Goal: Task Accomplishment & Management: Complete application form

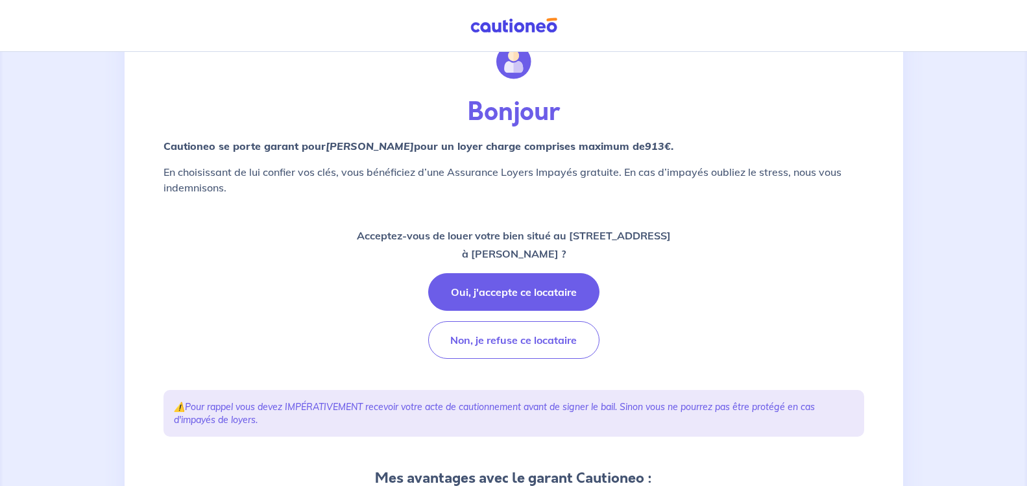
scroll to position [54, 0]
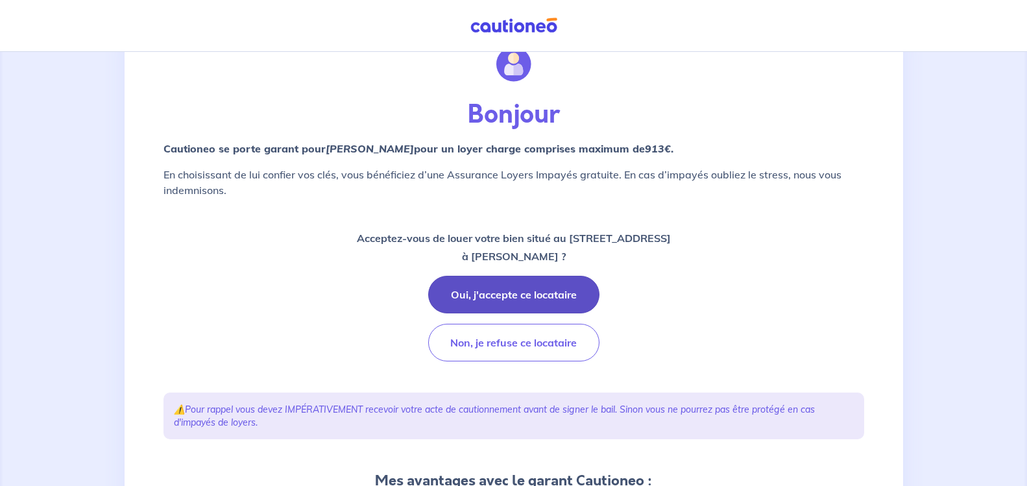
click at [490, 297] on button "Oui, j'accepte ce locataire" at bounding box center [513, 295] width 171 height 38
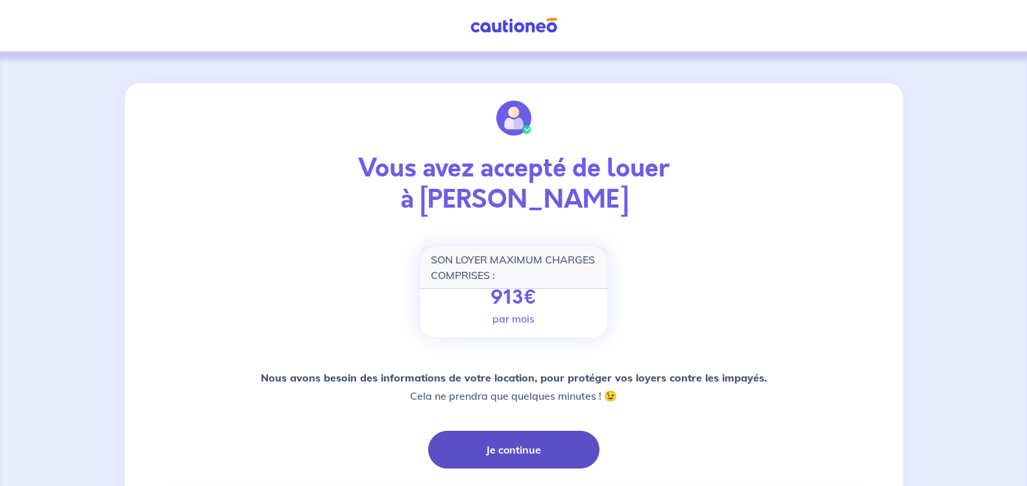
click at [523, 449] on button "Je continue" at bounding box center [513, 450] width 171 height 38
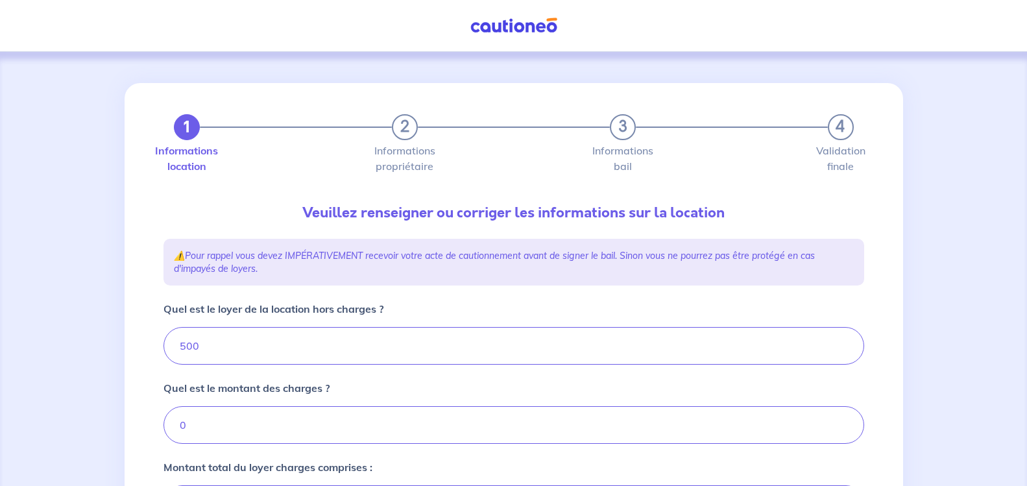
type input "500"
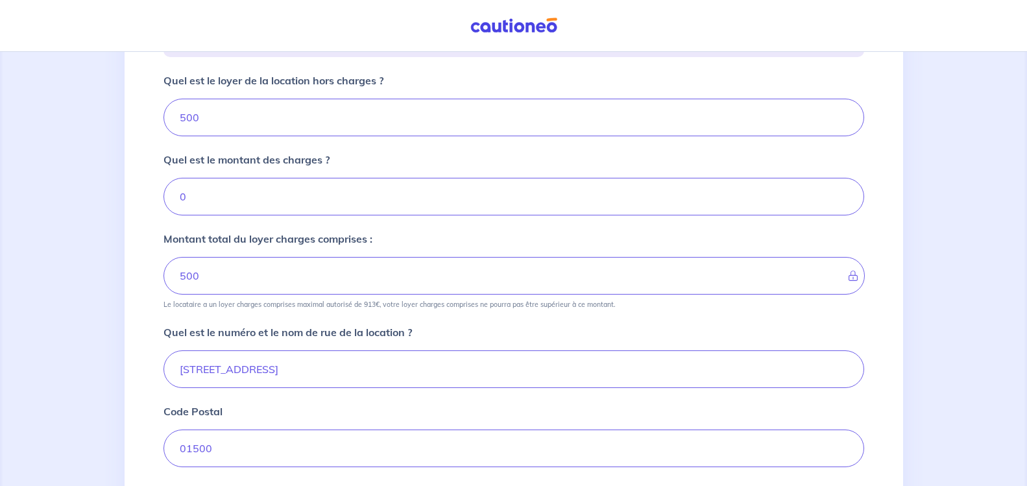
scroll to position [230, 0]
drag, startPoint x: 217, startPoint y: 117, endPoint x: 150, endPoint y: 120, distance: 67.5
click at [163, 120] on input "500" at bounding box center [513, 116] width 700 height 38
type input "13"
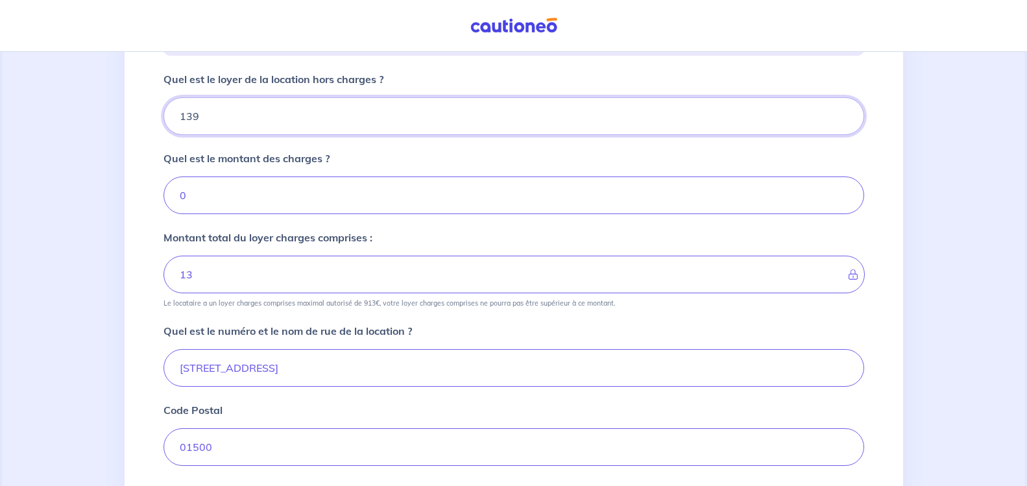
type input "1390"
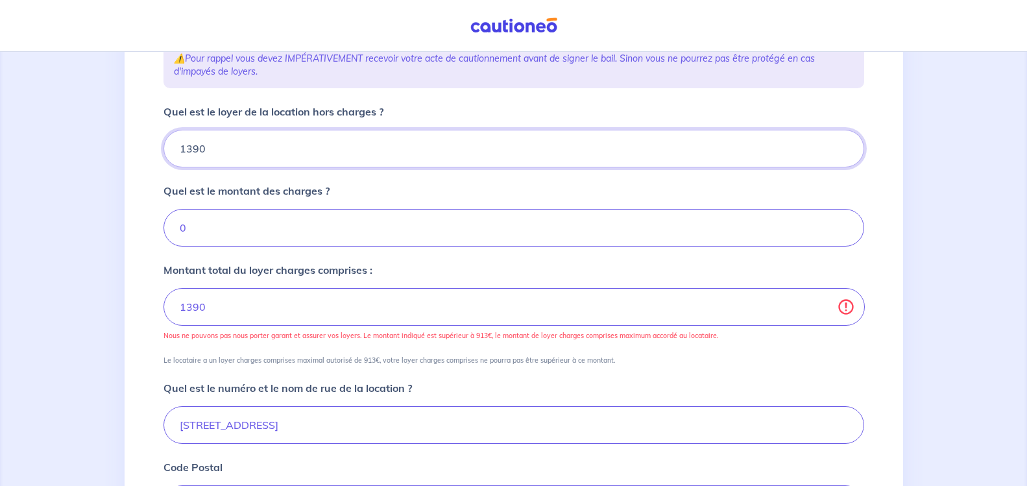
scroll to position [196, 0]
click at [205, 159] on input "1390" at bounding box center [513, 150] width 700 height 38
type input "13"
type input "139"
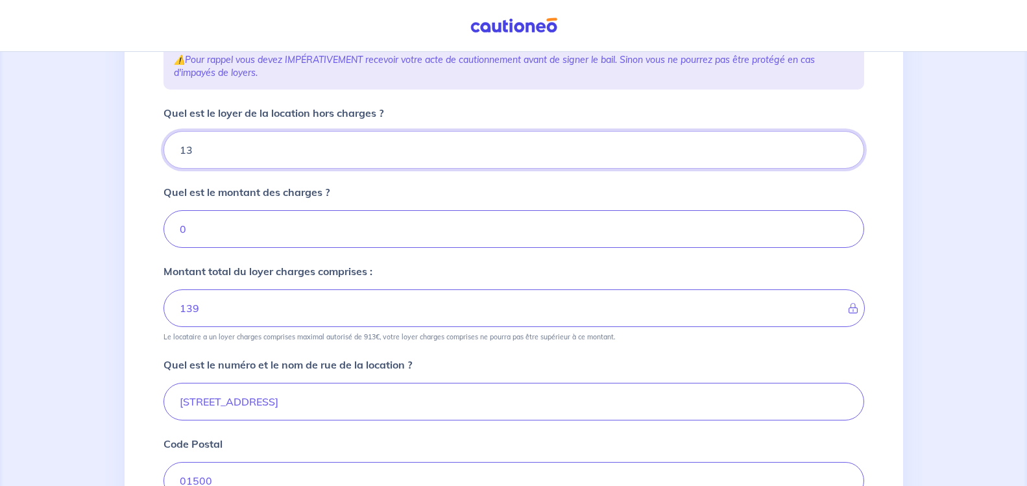
type input "1"
type input "13"
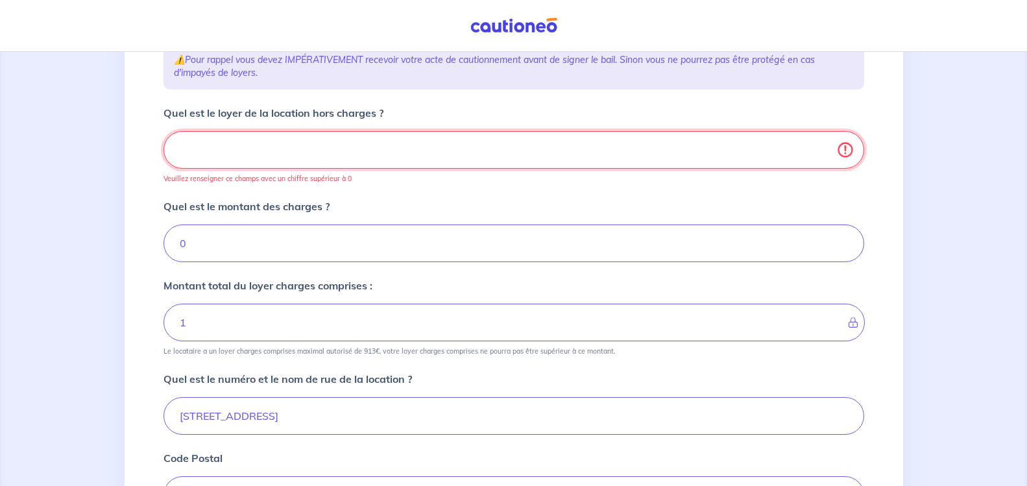
type input "0"
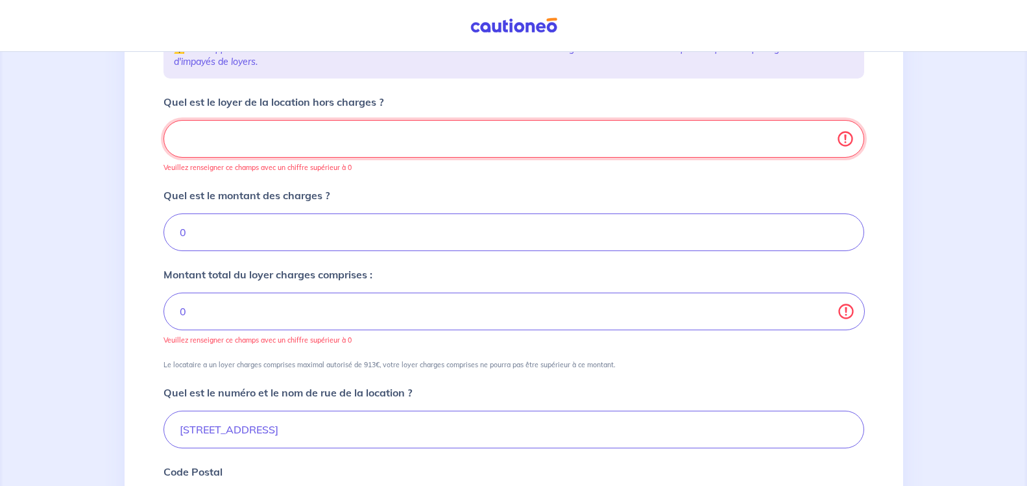
scroll to position [197, 0]
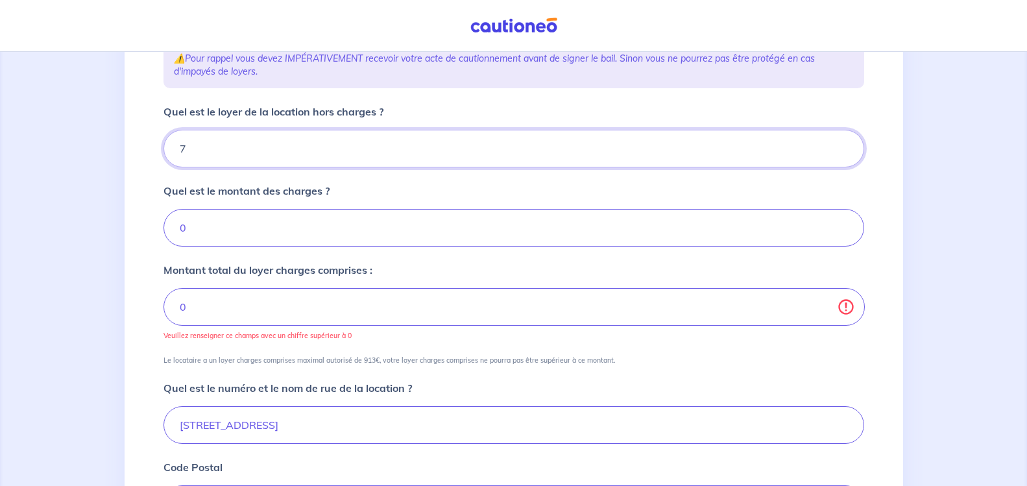
type input "78"
type input "7"
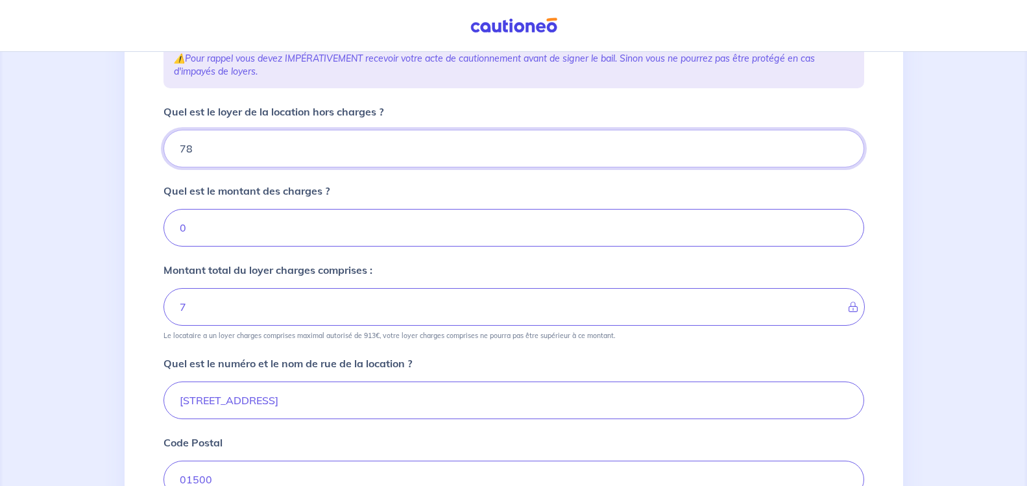
type input "783"
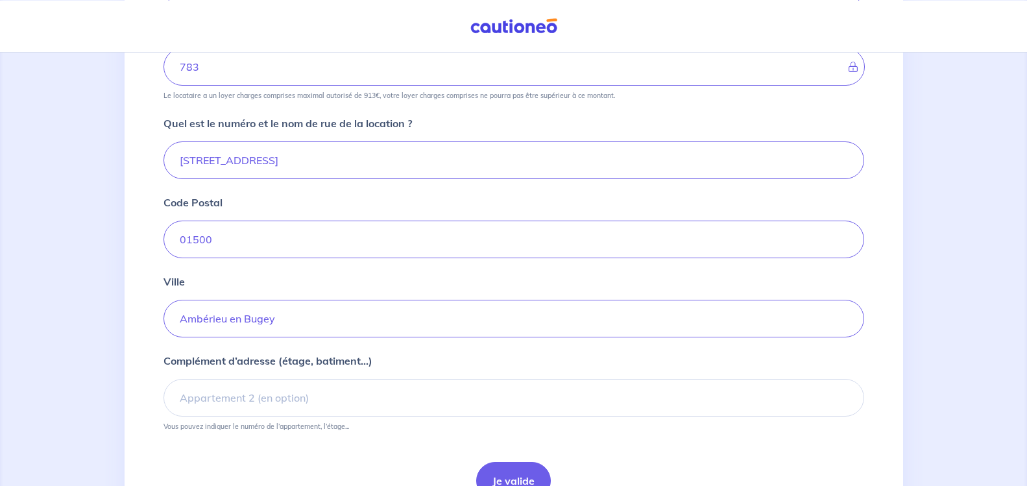
scroll to position [508, 0]
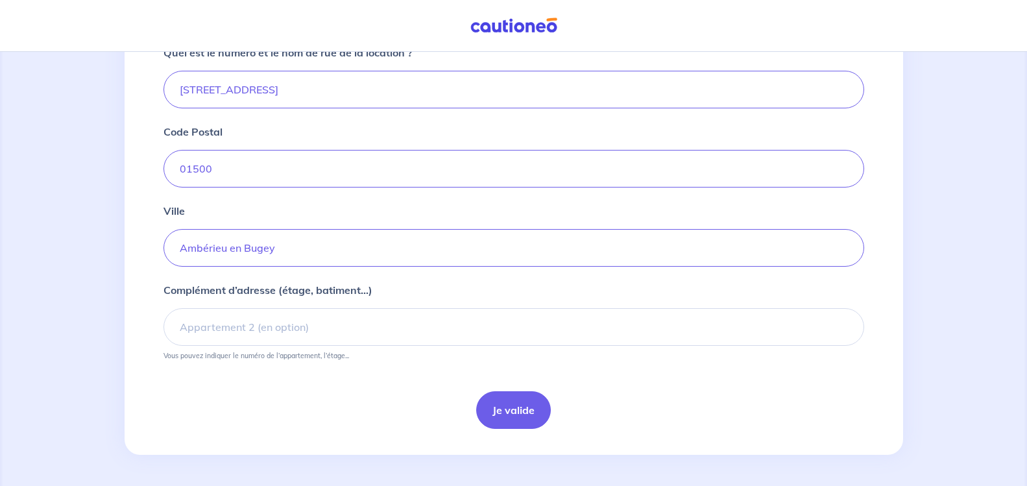
type input "783"
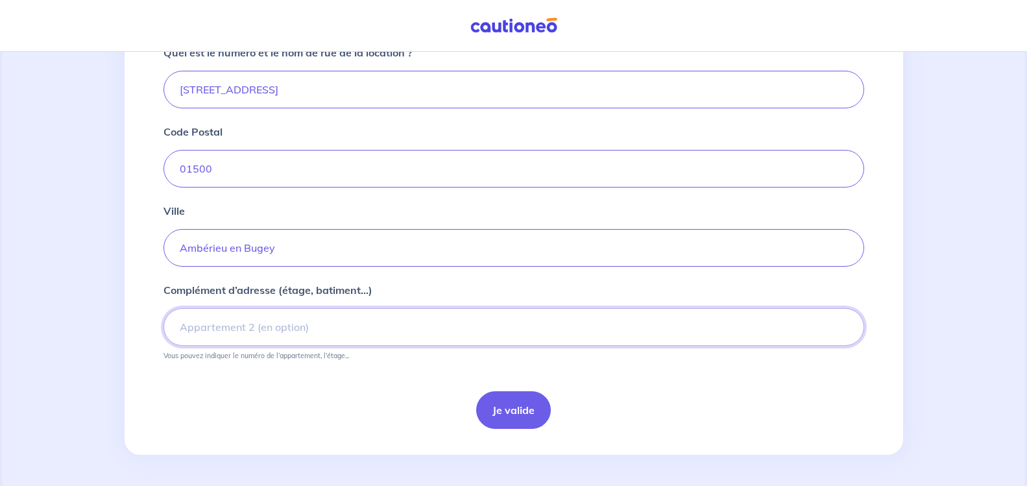
click at [301, 326] on input "Complément d’adresse (étage, batiment...)" at bounding box center [513, 327] width 700 height 38
type input "appartement duplex"
click at [519, 395] on button "Je valide" at bounding box center [513, 410] width 75 height 38
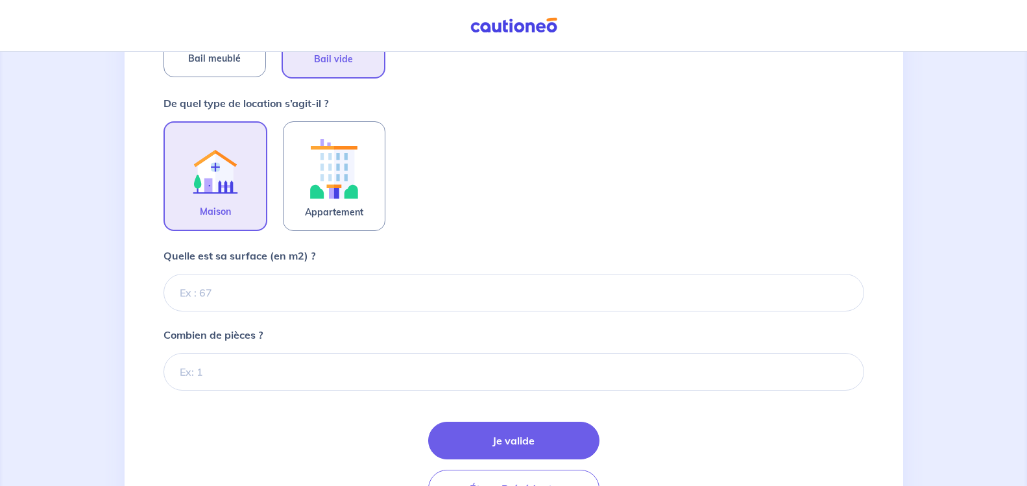
scroll to position [368, 0]
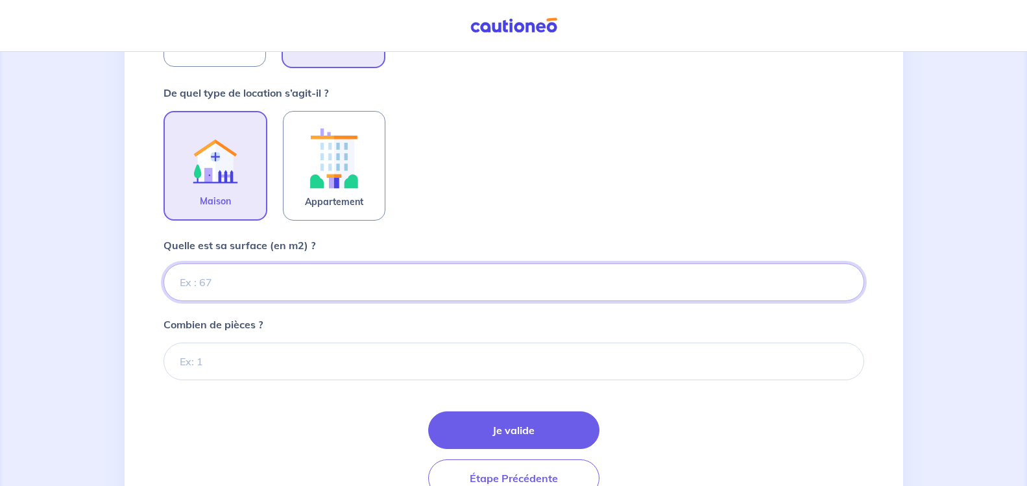
click at [202, 279] on input "Quelle est sa surface (en m2) ?" at bounding box center [513, 282] width 700 height 38
type input "100"
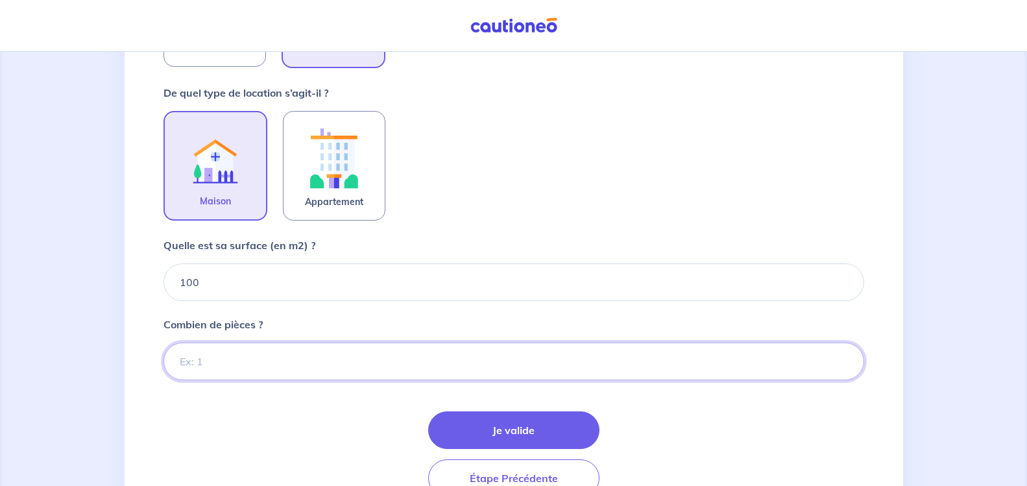
click at [214, 351] on input "Combien de pièces ?" at bounding box center [513, 361] width 700 height 38
type input "4"
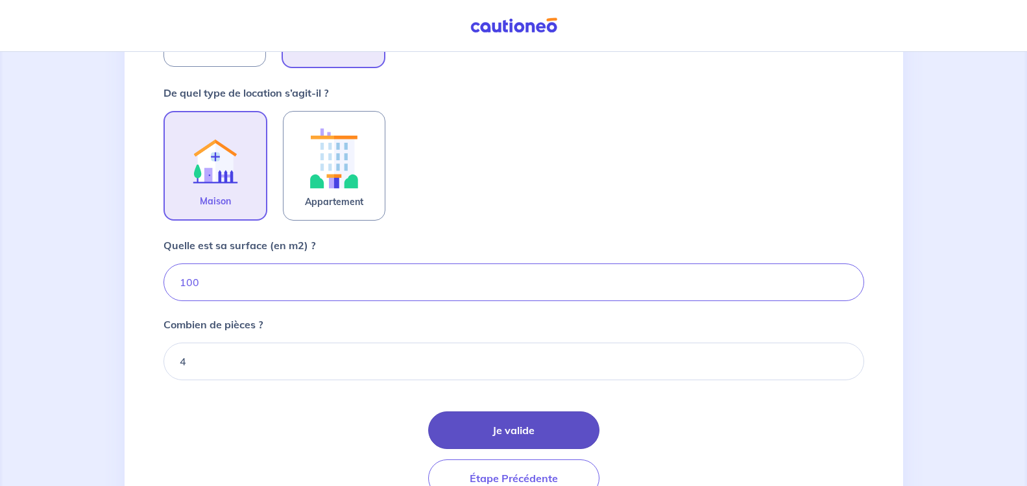
click at [459, 417] on button "Je valide" at bounding box center [513, 430] width 171 height 38
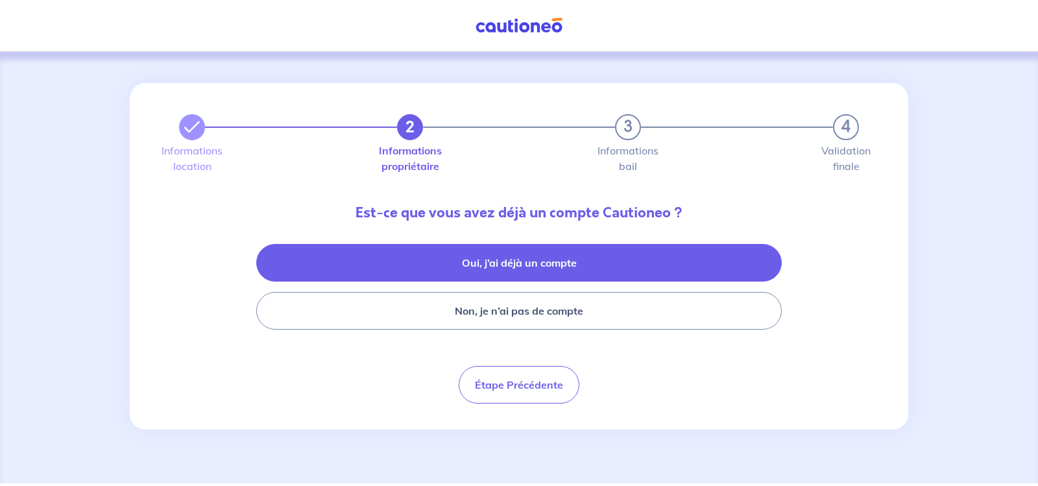
click at [484, 271] on button "Oui, j’ai déjà un compte" at bounding box center [518, 263] width 525 height 38
click at [495, 270] on button "Oui, j’ai déjà un compte" at bounding box center [518, 263] width 525 height 38
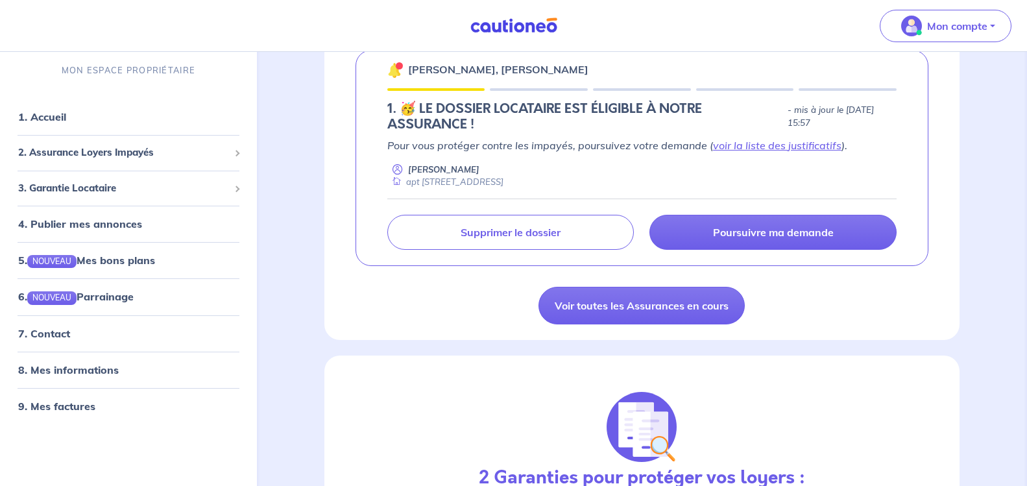
scroll to position [646, 0]
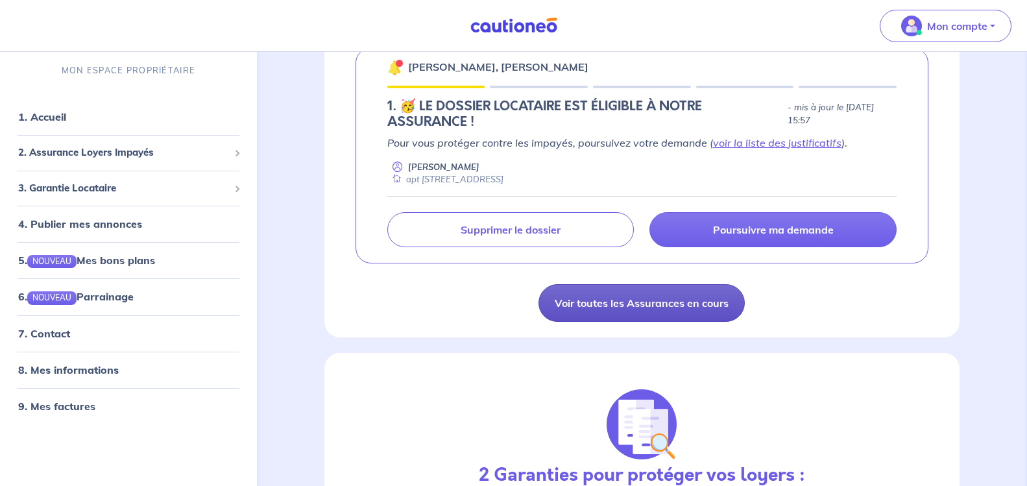
click at [660, 308] on link "Voir toutes les Assurances en cours" at bounding box center [641, 303] width 206 height 38
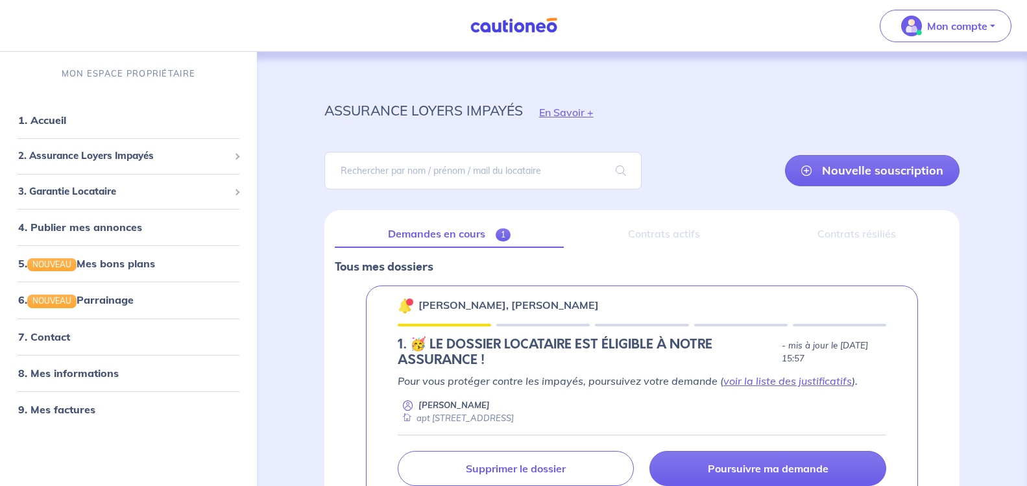
scroll to position [99, 0]
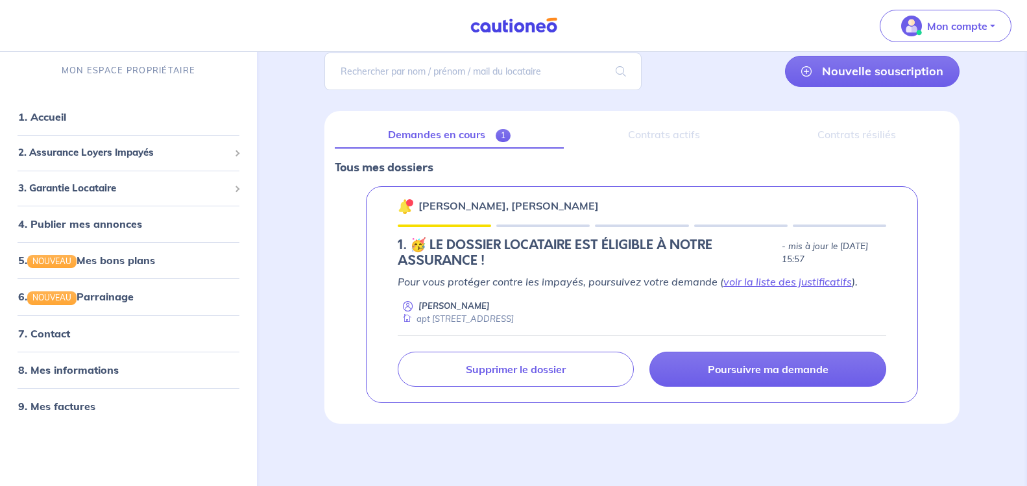
click at [687, 134] on div "Contrats actifs" at bounding box center [663, 134] width 179 height 27
click at [669, 136] on div "Contrats actifs" at bounding box center [663, 134] width 179 height 27
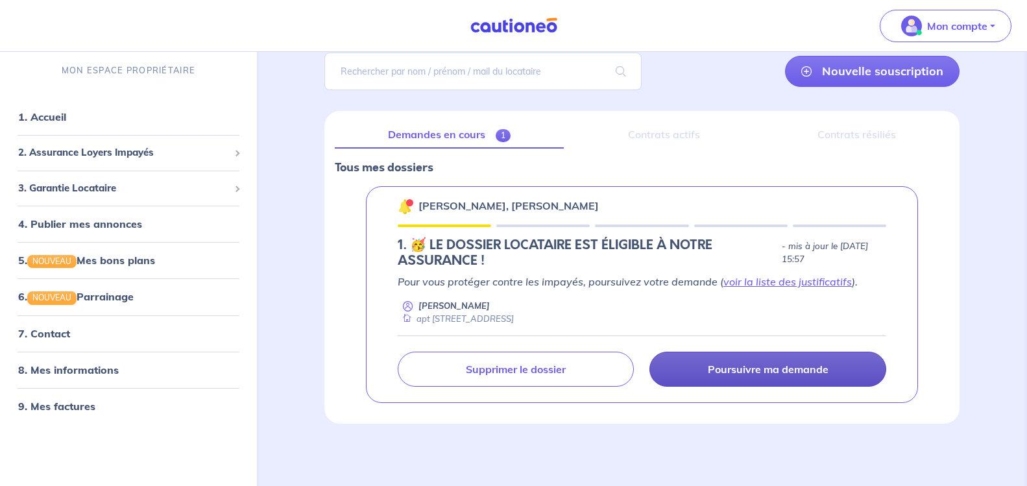
click at [770, 370] on p "Poursuivre ma demande" at bounding box center [767, 368] width 121 height 13
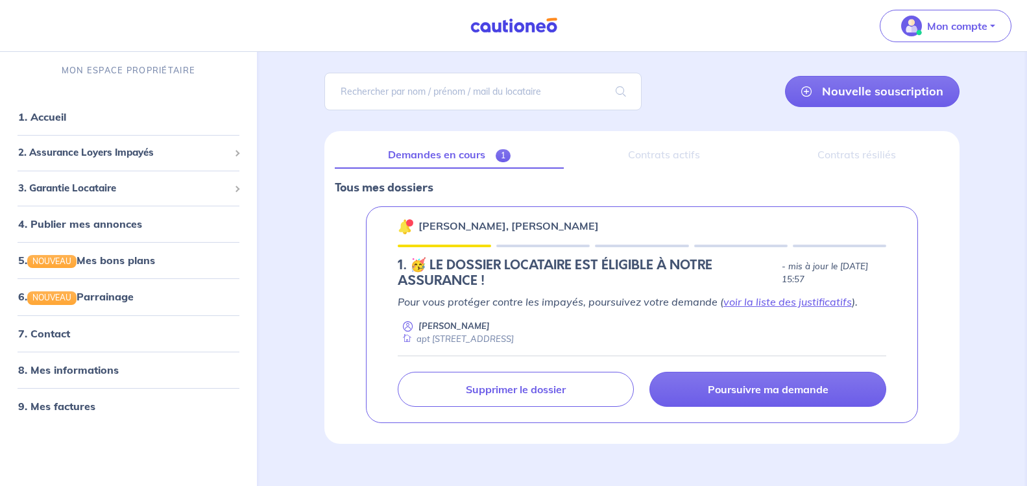
scroll to position [81, 0]
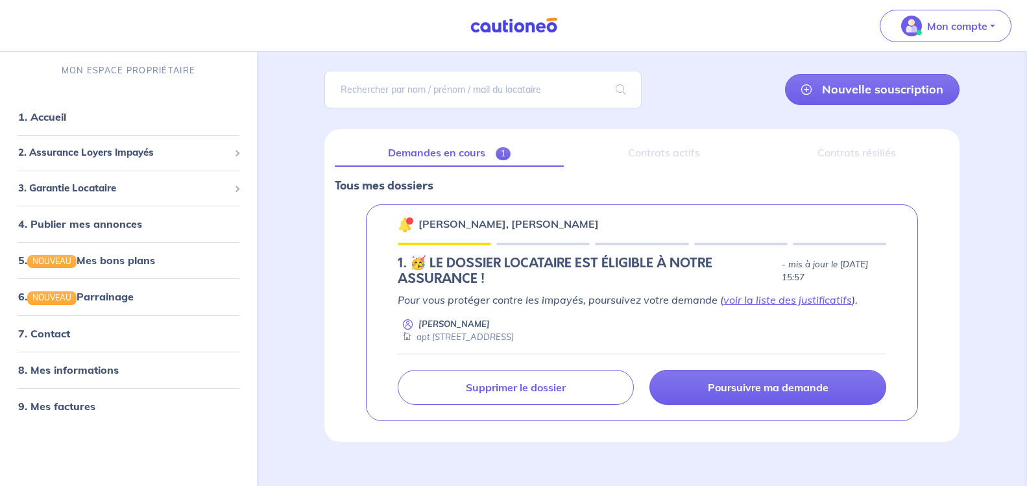
click at [676, 150] on div "Contrats actifs" at bounding box center [663, 152] width 179 height 27
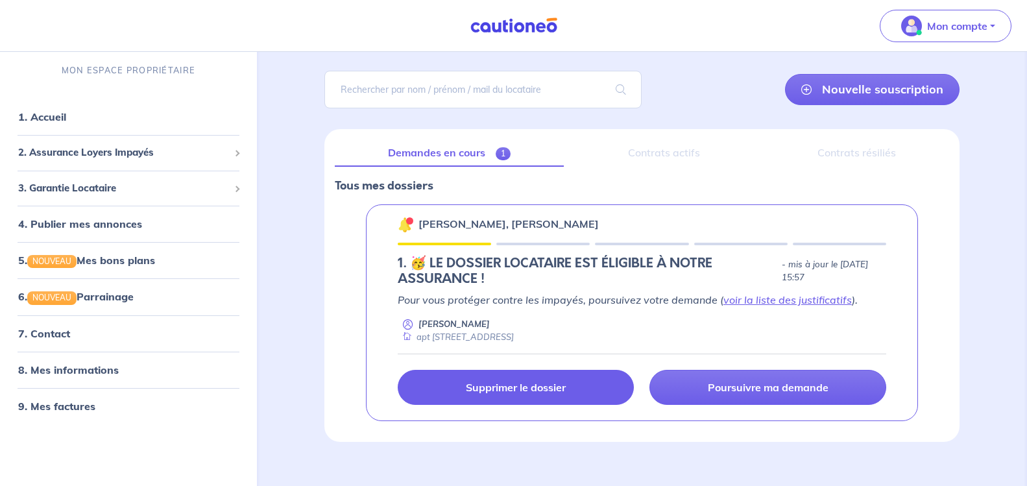
click at [579, 383] on link "Supprimer le dossier" at bounding box center [516, 387] width 237 height 35
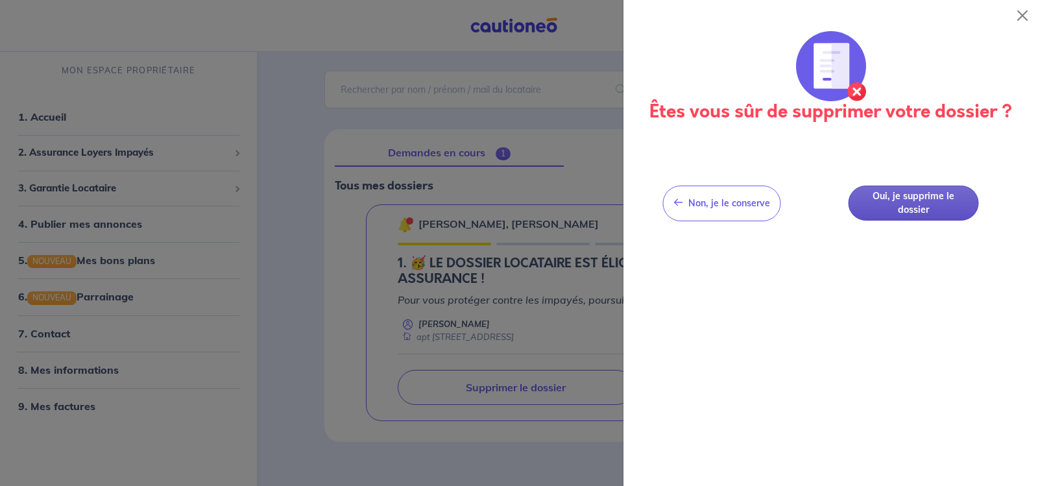
click at [896, 203] on button "Oui, je supprime le dossier" at bounding box center [913, 203] width 130 height 36
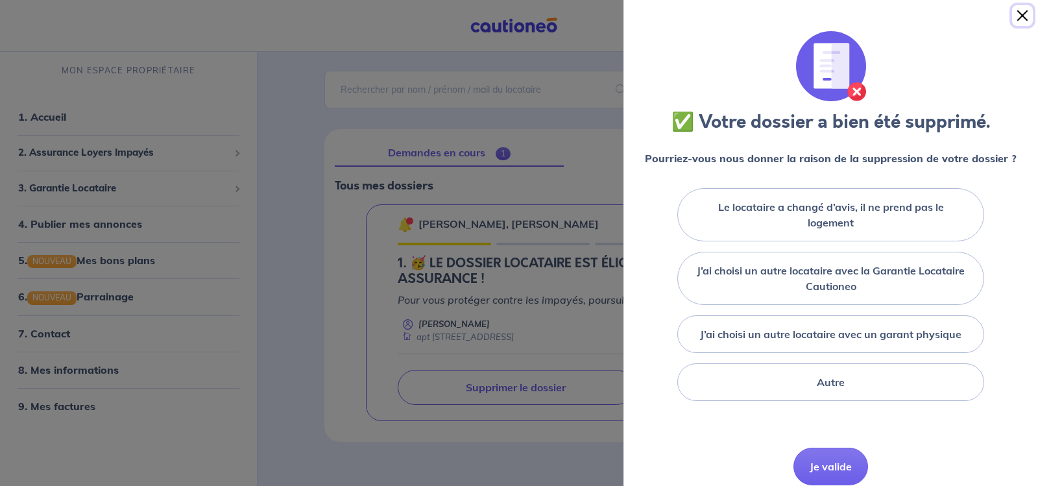
click at [1019, 7] on button "Close" at bounding box center [1022, 15] width 21 height 21
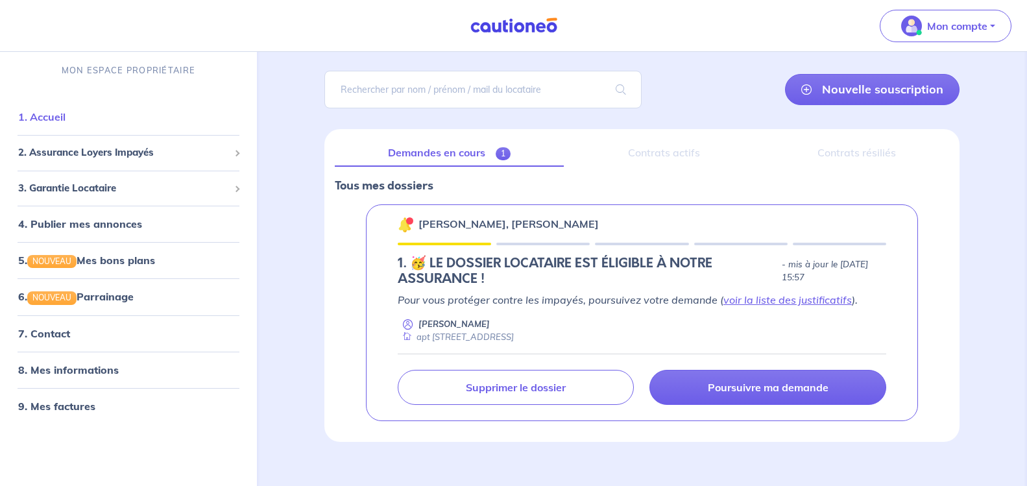
click at [65, 121] on link "1. Accueil" at bounding box center [41, 116] width 47 height 13
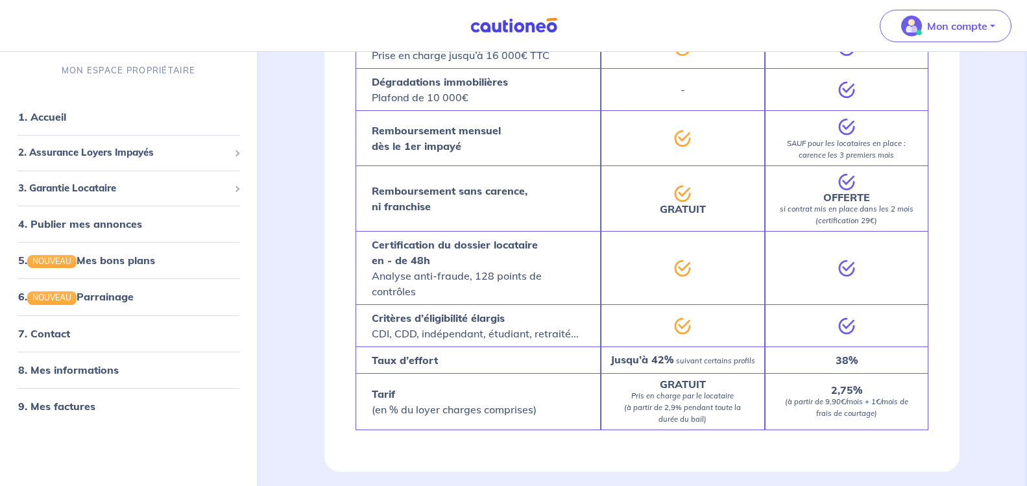
scroll to position [1464, 0]
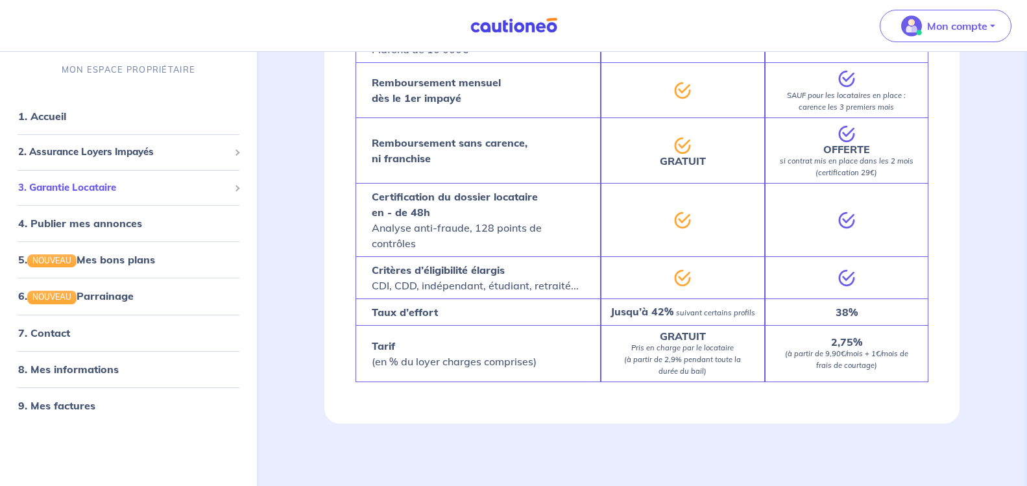
click at [89, 196] on div "3. Garantie Locataire" at bounding box center [128, 187] width 246 height 25
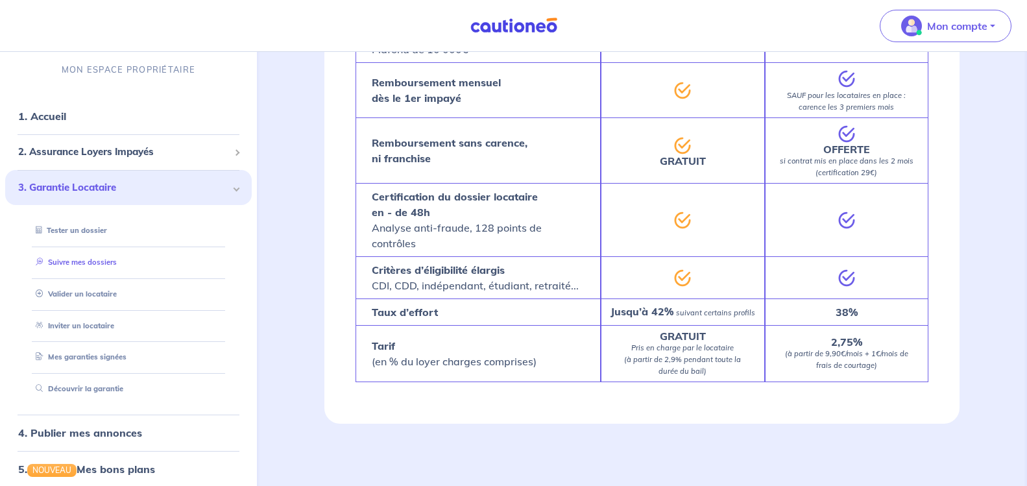
click at [91, 267] on link "Suivre mes dossiers" at bounding box center [73, 261] width 86 height 9
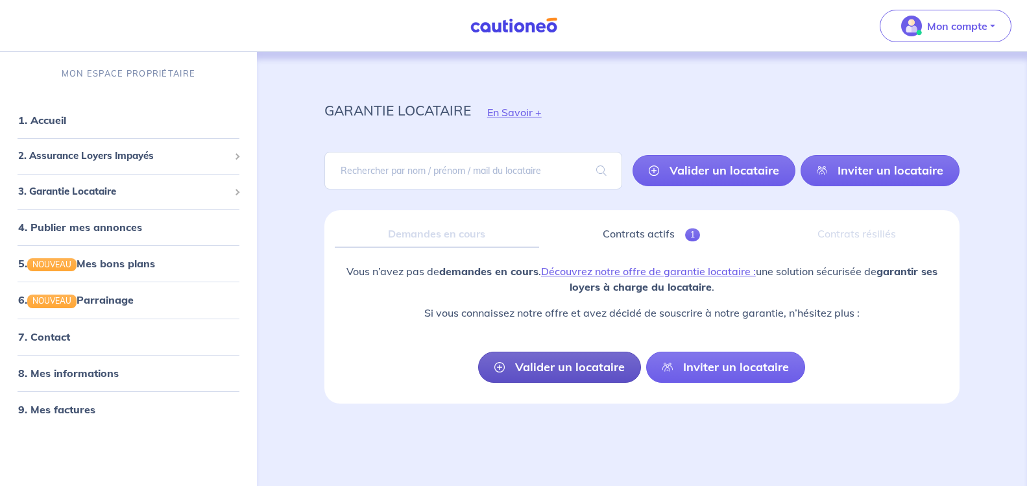
click at [569, 361] on link "Valider un locataire" at bounding box center [559, 366] width 163 height 31
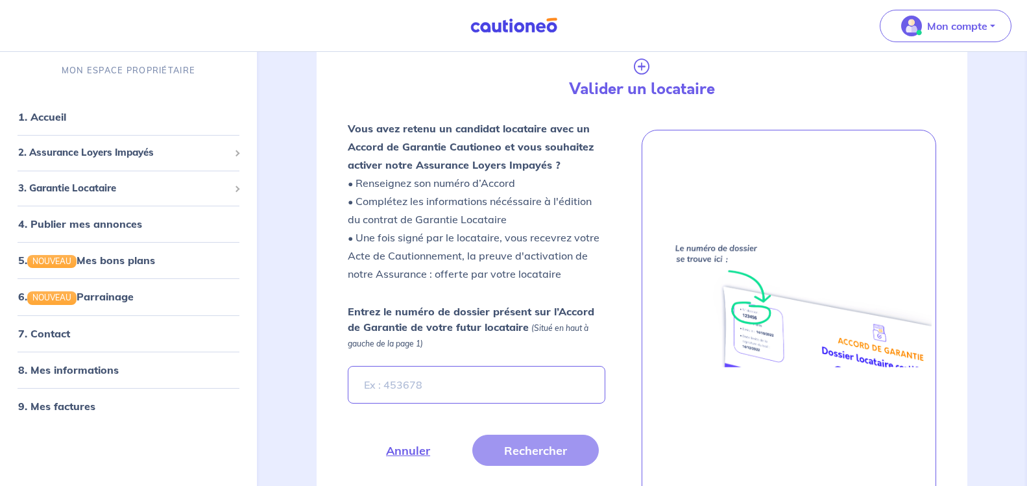
scroll to position [210, 0]
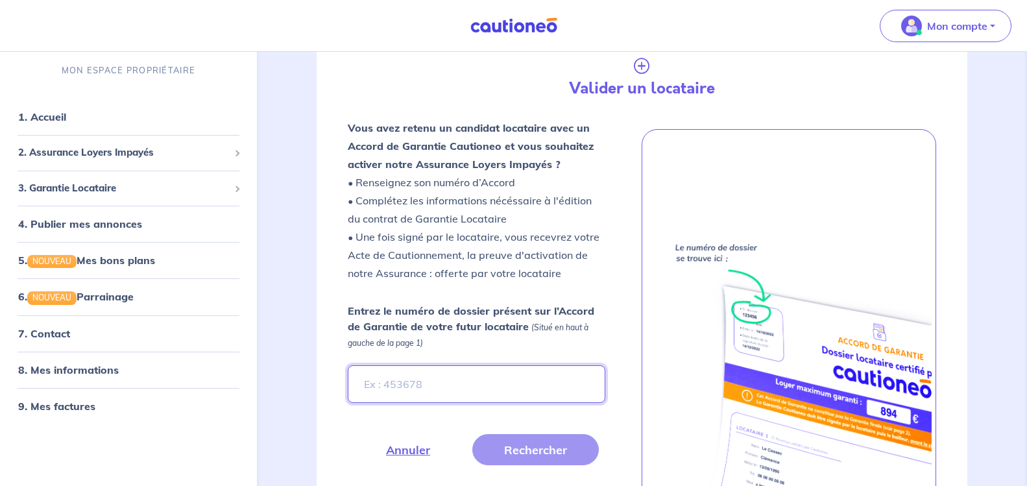
click at [549, 389] on input "Entrez le numéro de dossier présent sur l’Accord de Garantie de votre futur loc…" at bounding box center [477, 384] width 258 height 38
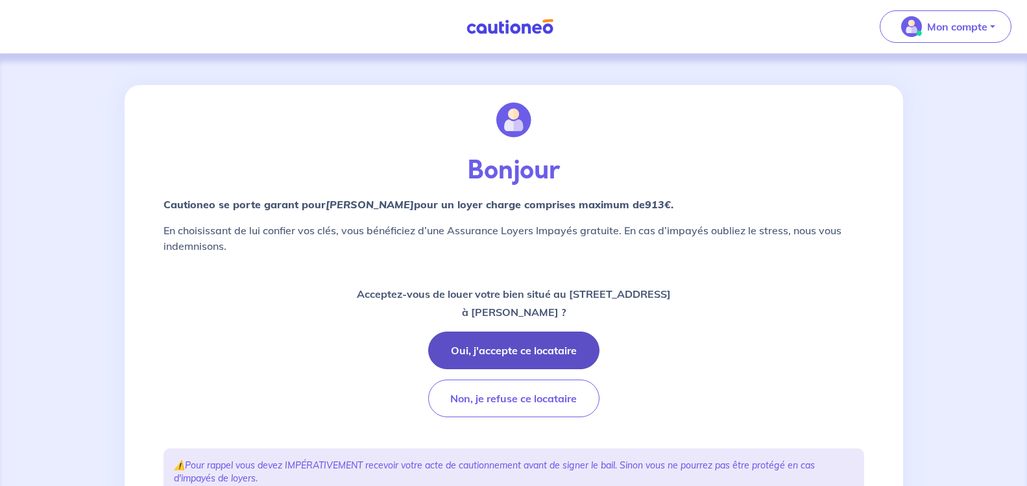
click at [558, 351] on button "Oui, j'accepte ce locataire" at bounding box center [513, 350] width 171 height 38
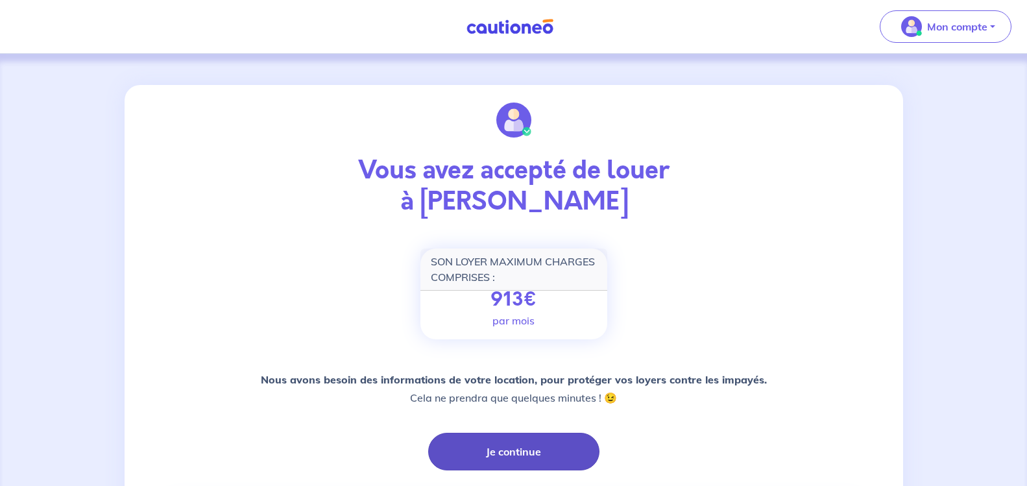
click at [547, 447] on button "Je continue" at bounding box center [513, 452] width 171 height 38
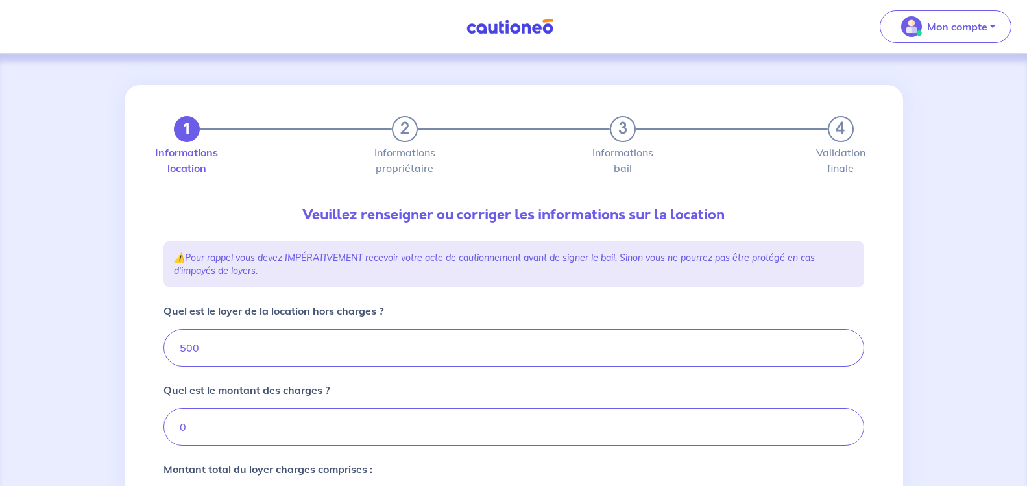
type input "500"
drag, startPoint x: 218, startPoint y: 345, endPoint x: 171, endPoint y: 350, distance: 46.9
click at [171, 350] on input "500" at bounding box center [513, 348] width 700 height 38
type input "78"
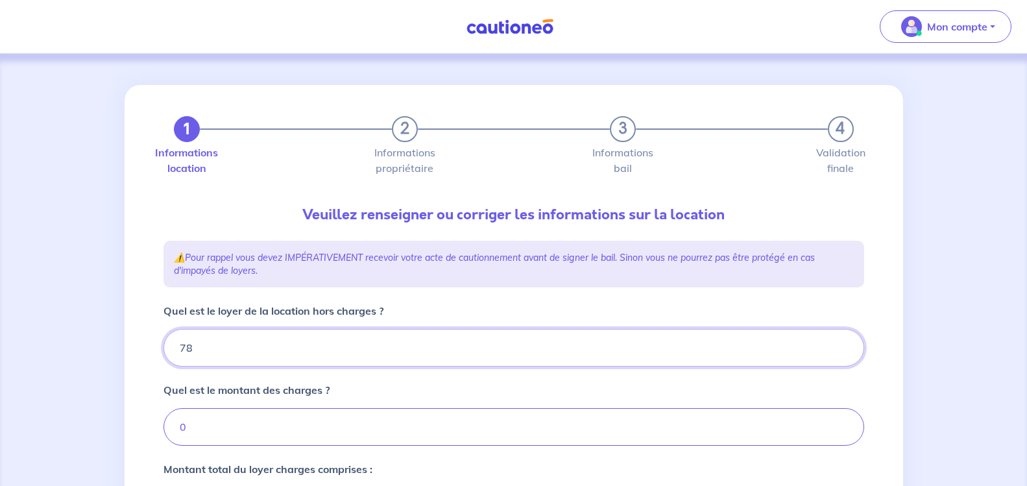
type input "782"
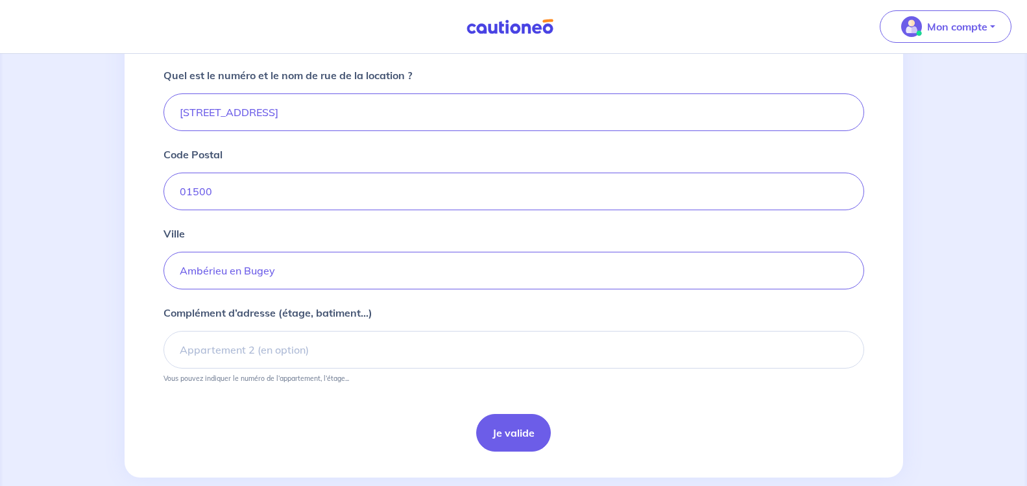
scroll to position [488, 0]
type input "782"
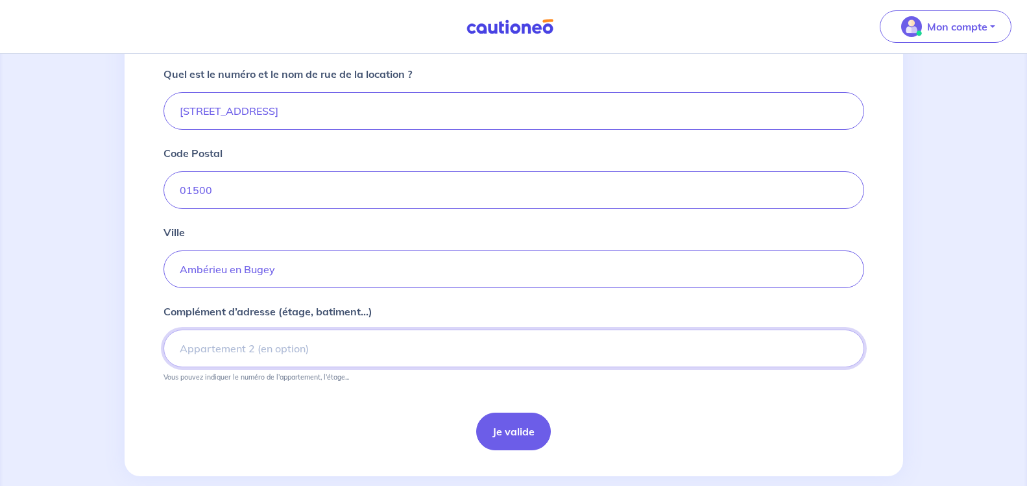
click at [289, 338] on input "Complément d’adresse (étage, batiment...)" at bounding box center [513, 348] width 700 height 38
type input "duplex"
click at [501, 427] on button "Je valide" at bounding box center [513, 431] width 75 height 38
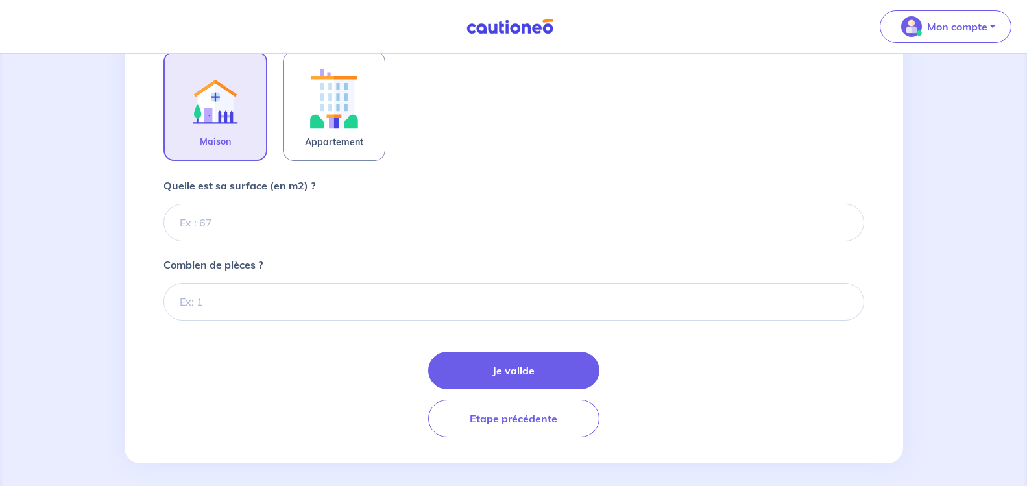
scroll to position [431, 0]
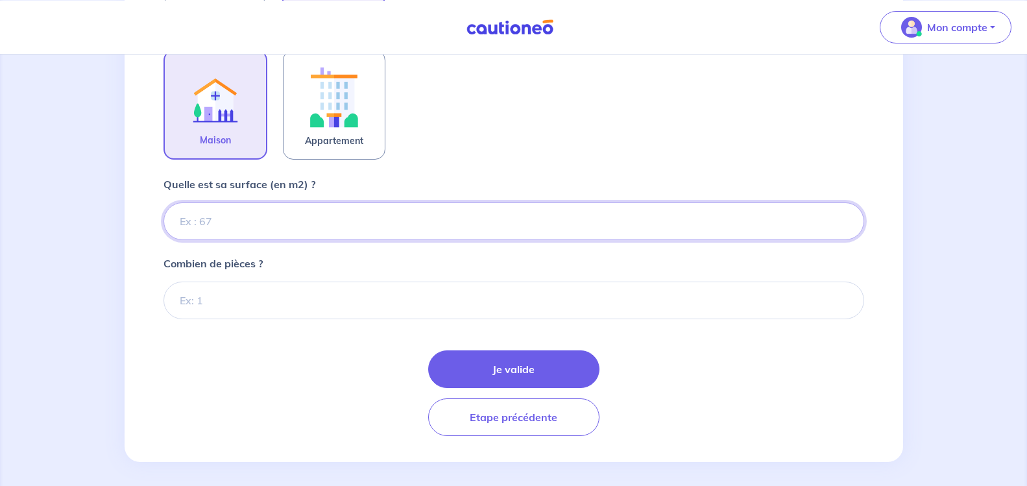
click at [427, 221] on input "Quelle est sa surface (en m2) ?" at bounding box center [513, 221] width 700 height 38
type input "100"
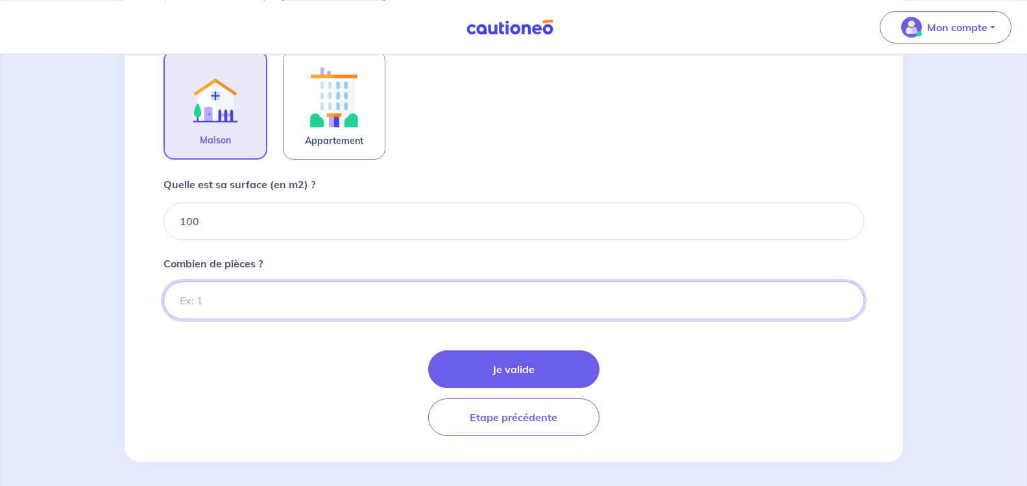
click at [293, 315] on input "Combien de pièces ?" at bounding box center [513, 300] width 700 height 38
type input "4"
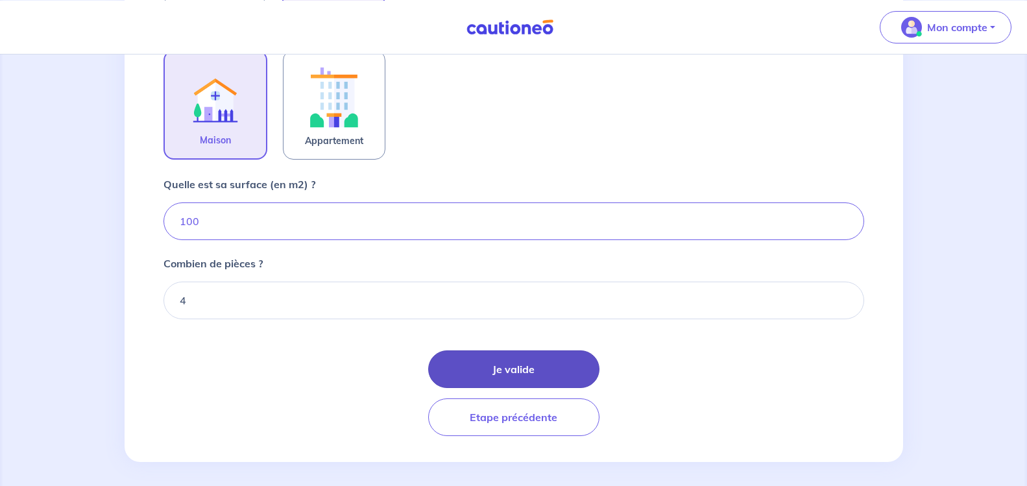
click at [501, 358] on button "Je valide" at bounding box center [513, 369] width 171 height 38
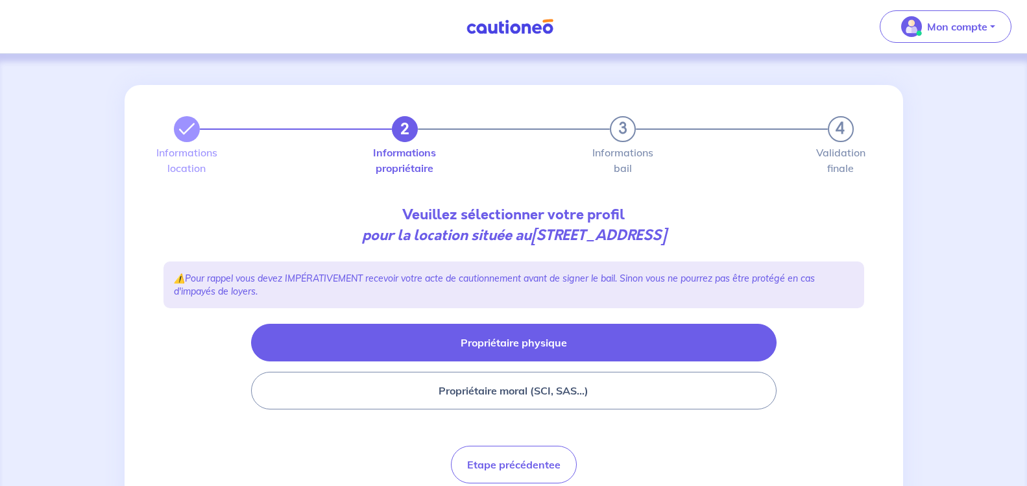
click at [552, 346] on button "Propriétaire physique" at bounding box center [513, 343] width 525 height 38
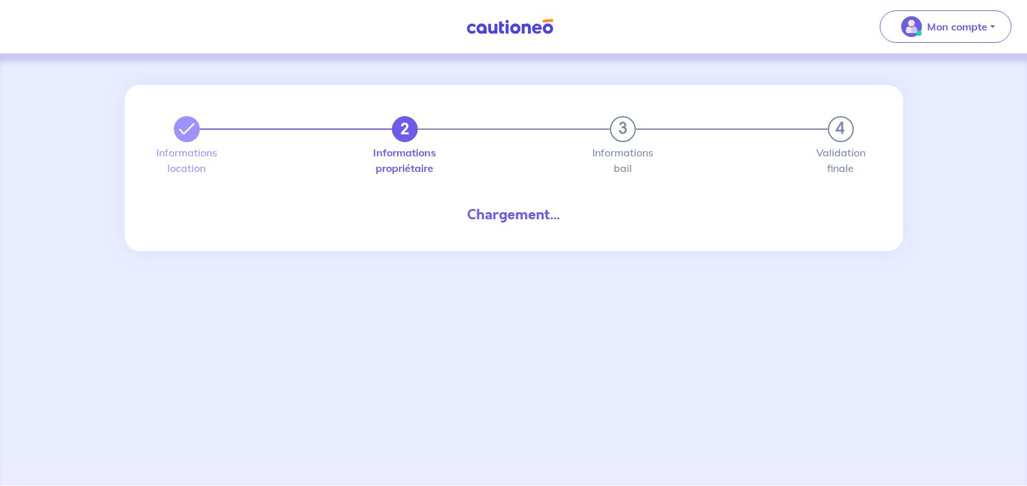
select select "FR"
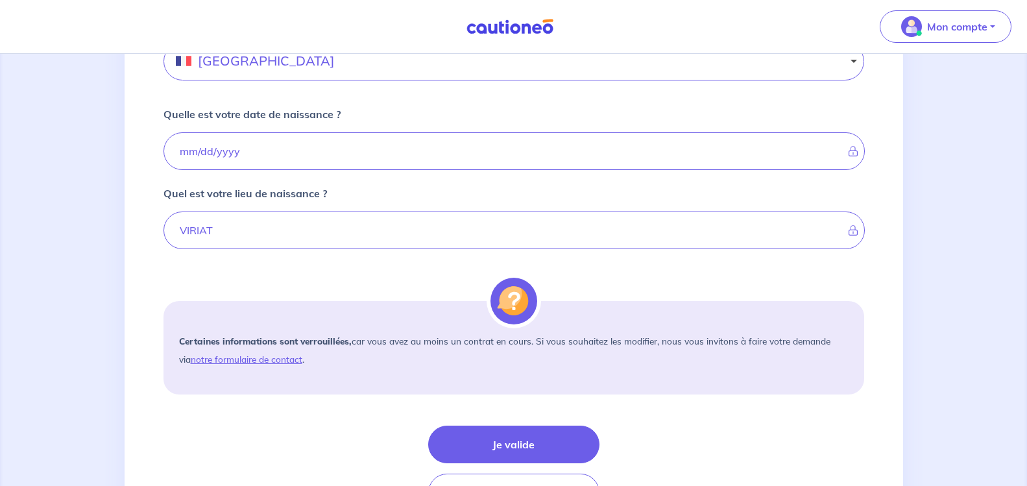
scroll to position [954, 0]
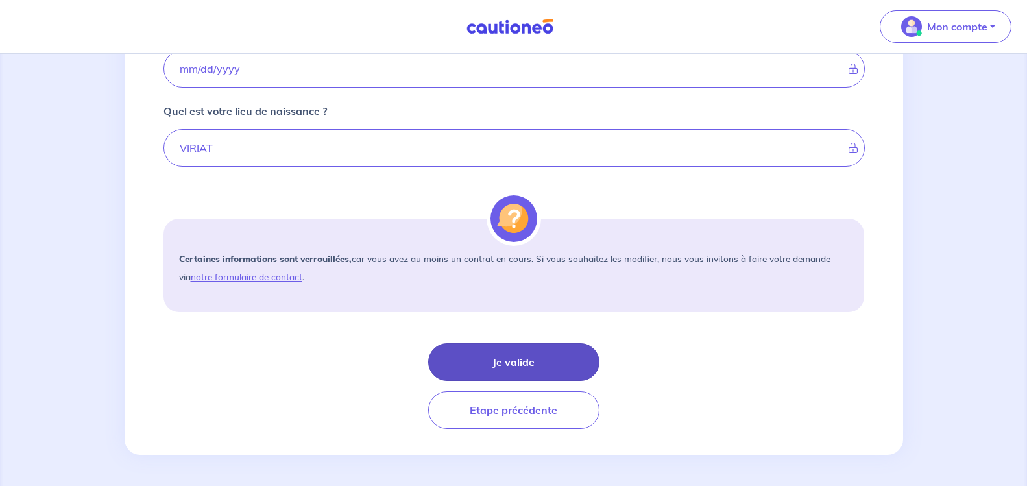
click at [503, 371] on button "Je valide" at bounding box center [513, 362] width 171 height 38
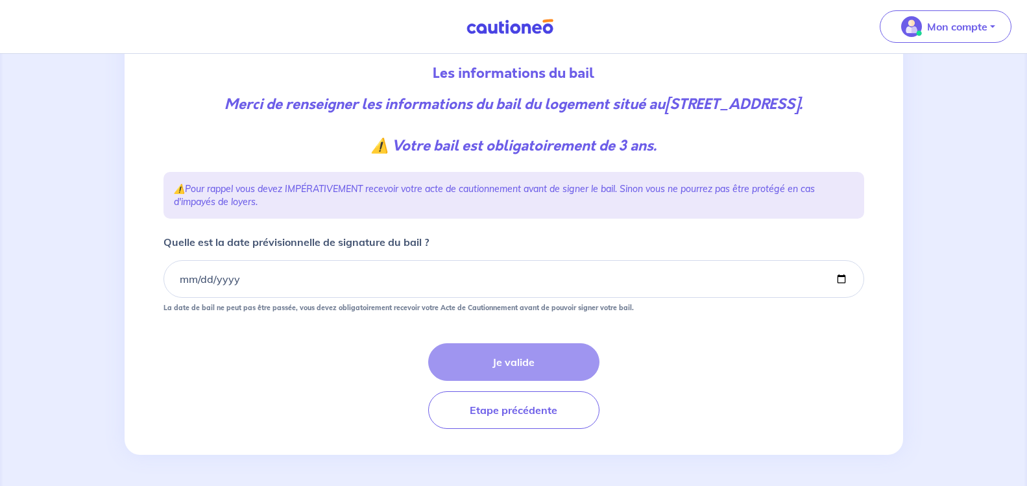
scroll to position [162, 0]
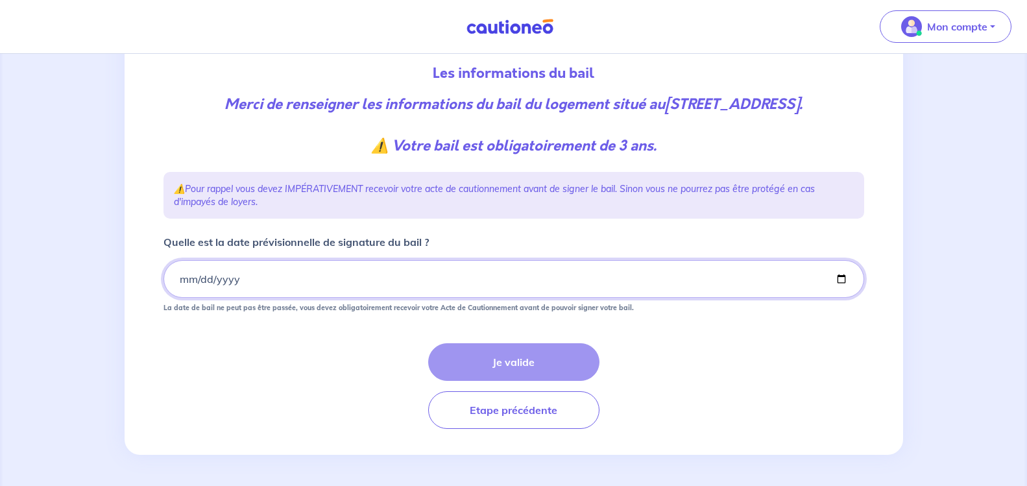
click at [230, 286] on input "Quelle est la date prévisionnelle de signature du bail ?" at bounding box center [513, 279] width 700 height 38
click at [839, 282] on input "Quelle est la date prévisionnelle de signature du bail ?" at bounding box center [513, 279] width 700 height 38
type input "2025-09-27"
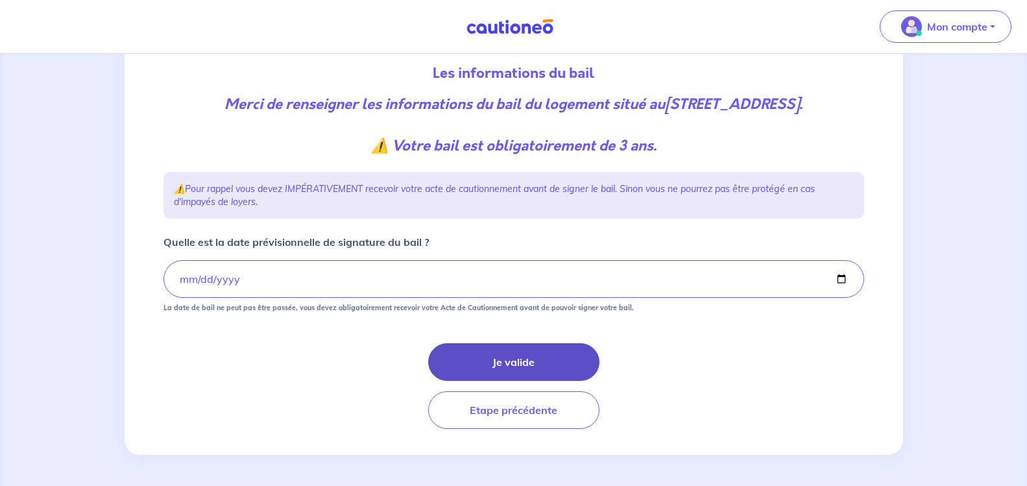
click at [504, 364] on button "Je valide" at bounding box center [513, 362] width 171 height 38
